Goal: Navigation & Orientation: Find specific page/section

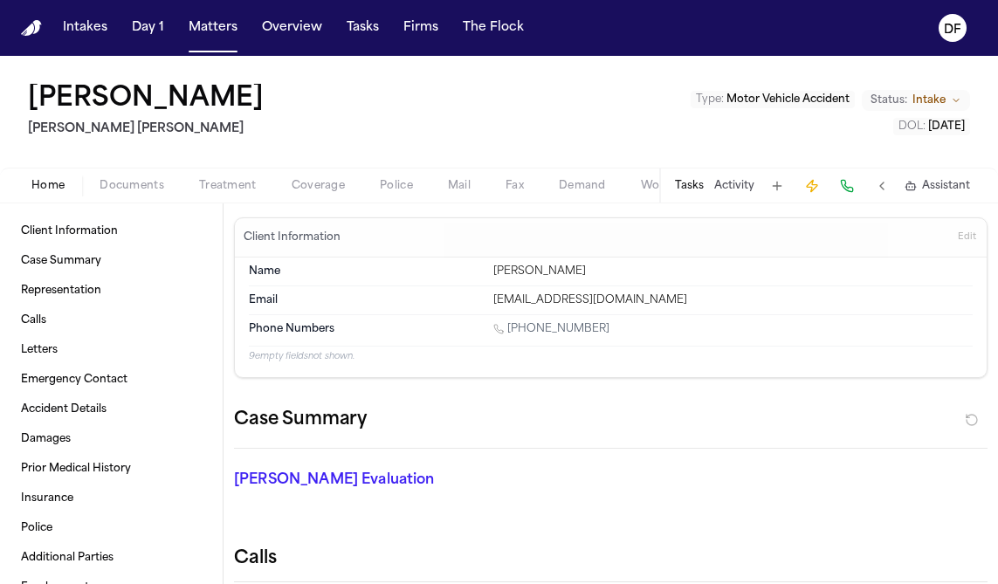
click at [61, 180] on span "Home" at bounding box center [47, 186] width 33 height 14
click at [95, 24] on button "Intakes" at bounding box center [85, 27] width 58 height 31
